Goal: Navigation & Orientation: Find specific page/section

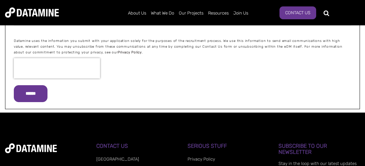
scroll to position [1102, 0]
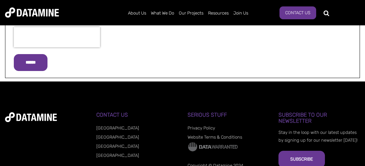
click at [111, 143] on link "[GEOGRAPHIC_DATA]" at bounding box center [117, 145] width 43 height 5
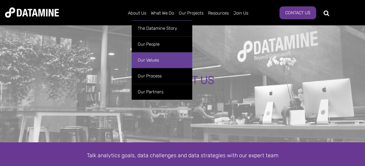
click at [162, 56] on link "Our Values" at bounding box center [162, 60] width 61 height 16
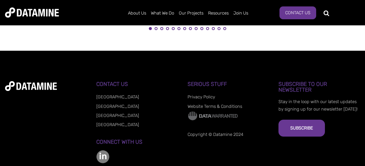
scroll to position [826, 0]
